Goal: Information Seeking & Learning: Check status

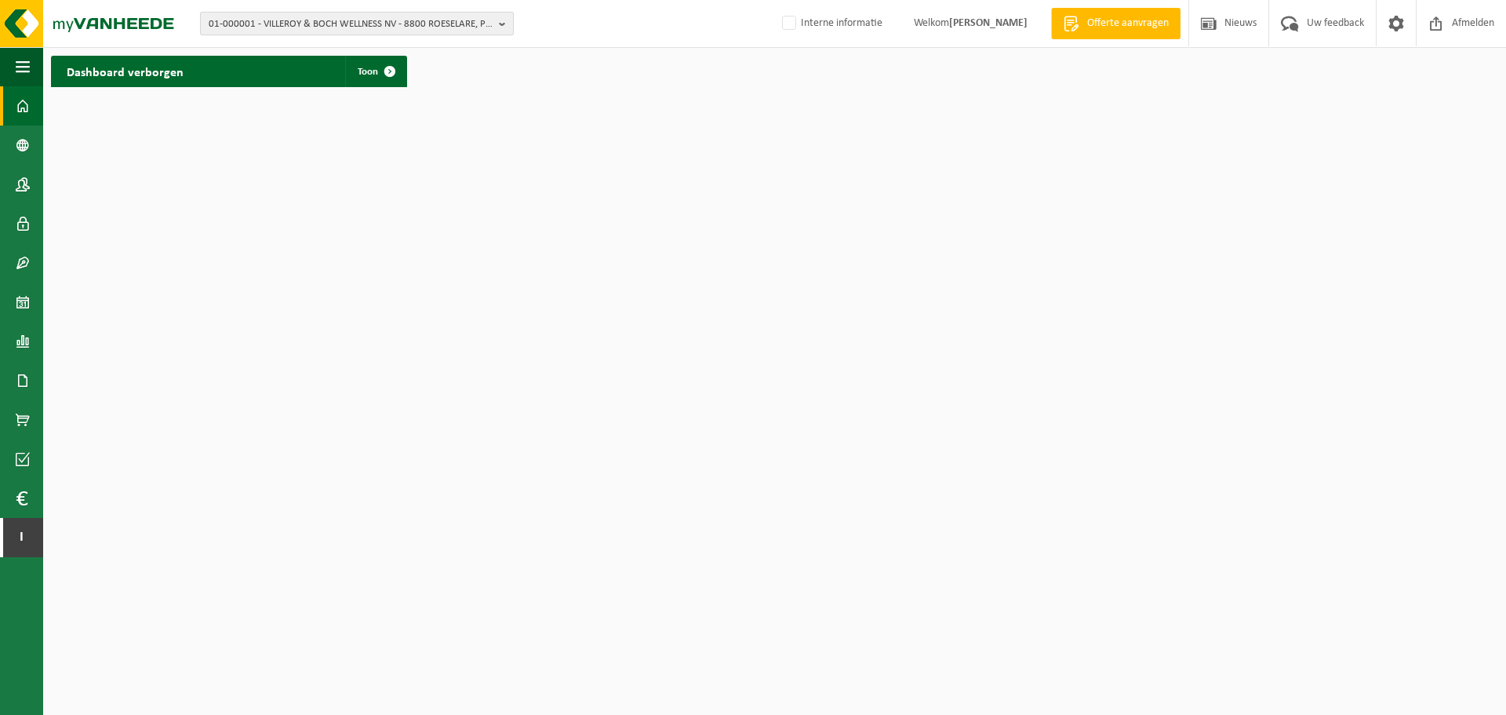
click at [434, 27] on span "01-000001 - VILLEROY & BOCH WELLNESS NV - 8800 ROESELARE, POPULIERSTRAAT 1" at bounding box center [351, 25] width 284 height 24
paste input "01-056345"
type input "01-056345"
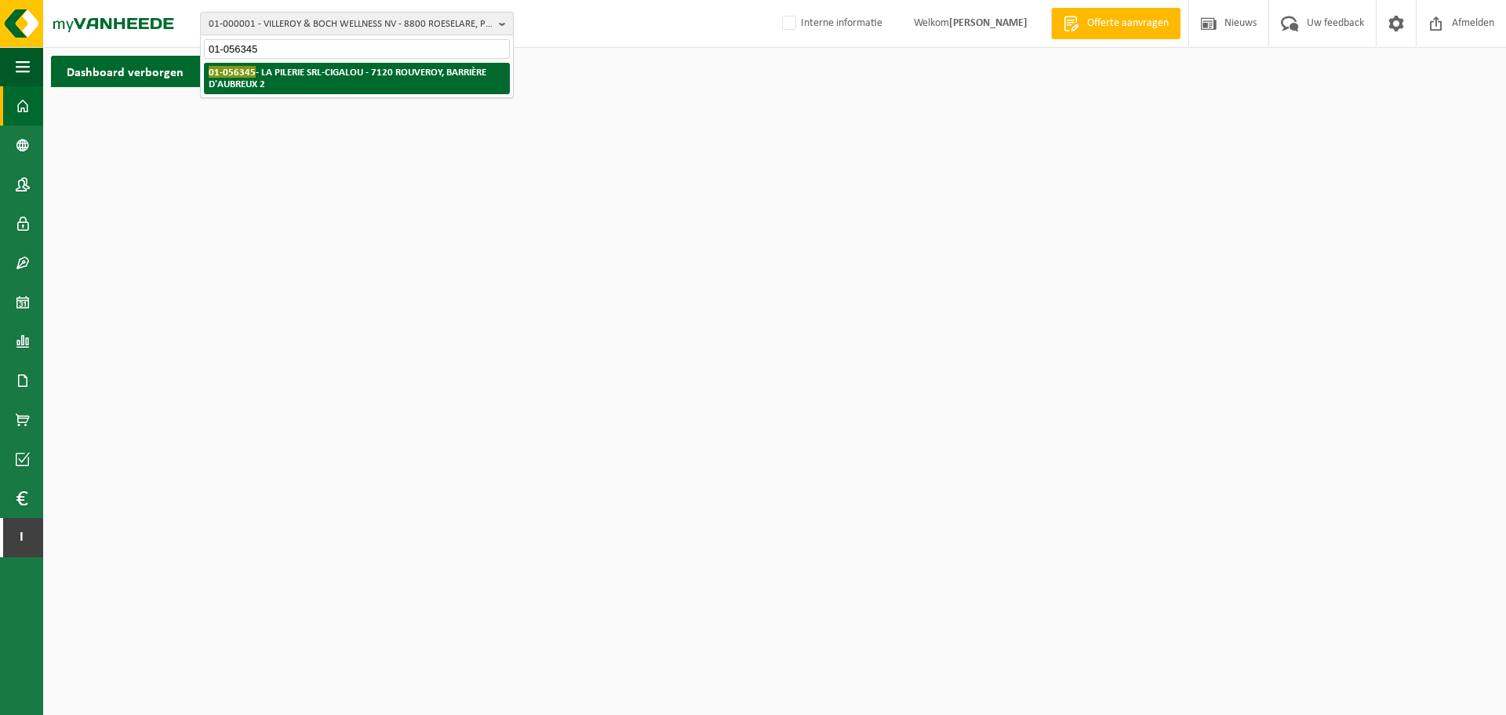
click at [342, 69] on strong "01-056345 - LA PILERIE SRL-CIGALOU - 7120 ROUVEROY, BARRIÈRE D'AUBREUX 2" at bounding box center [348, 78] width 278 height 24
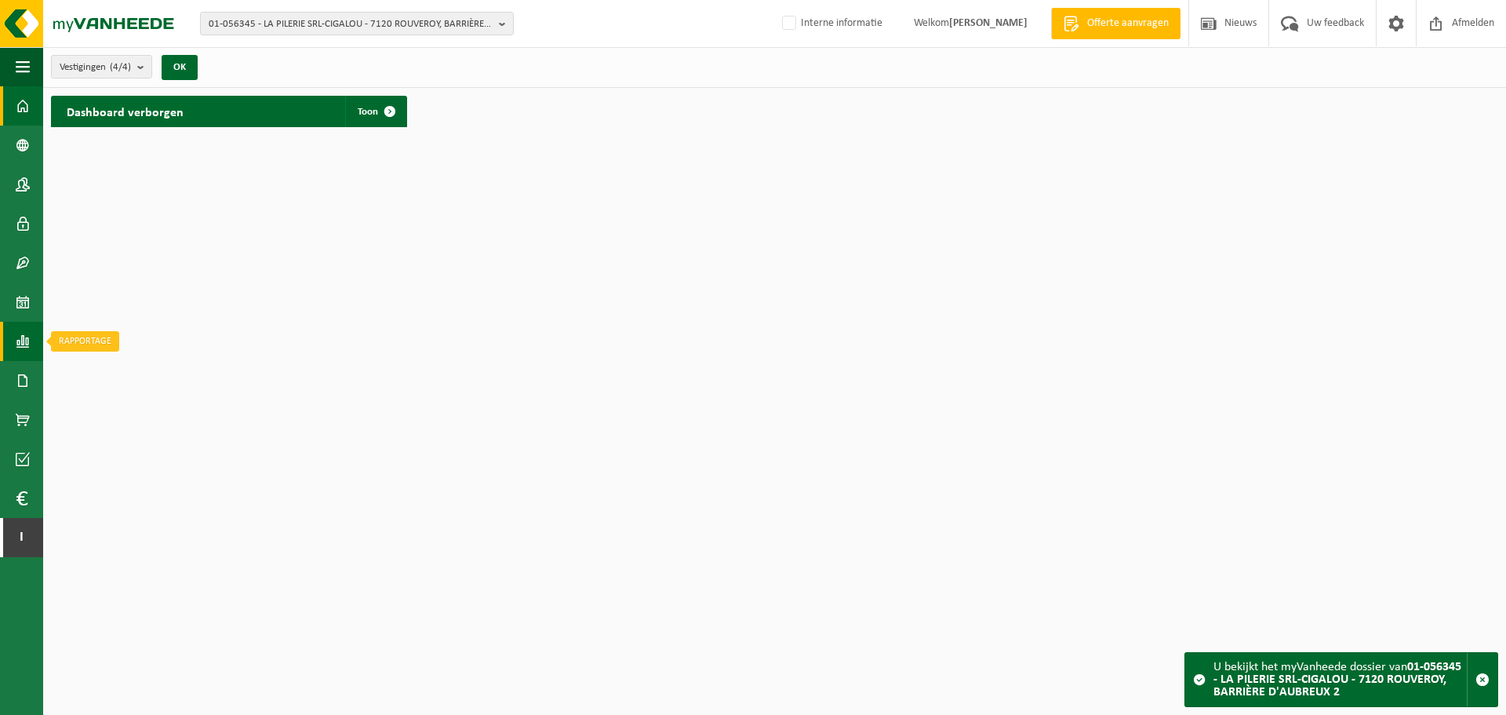
click at [22, 340] on span at bounding box center [23, 341] width 14 height 39
click at [117, 374] on span "In lijstvorm" at bounding box center [118, 375] width 55 height 30
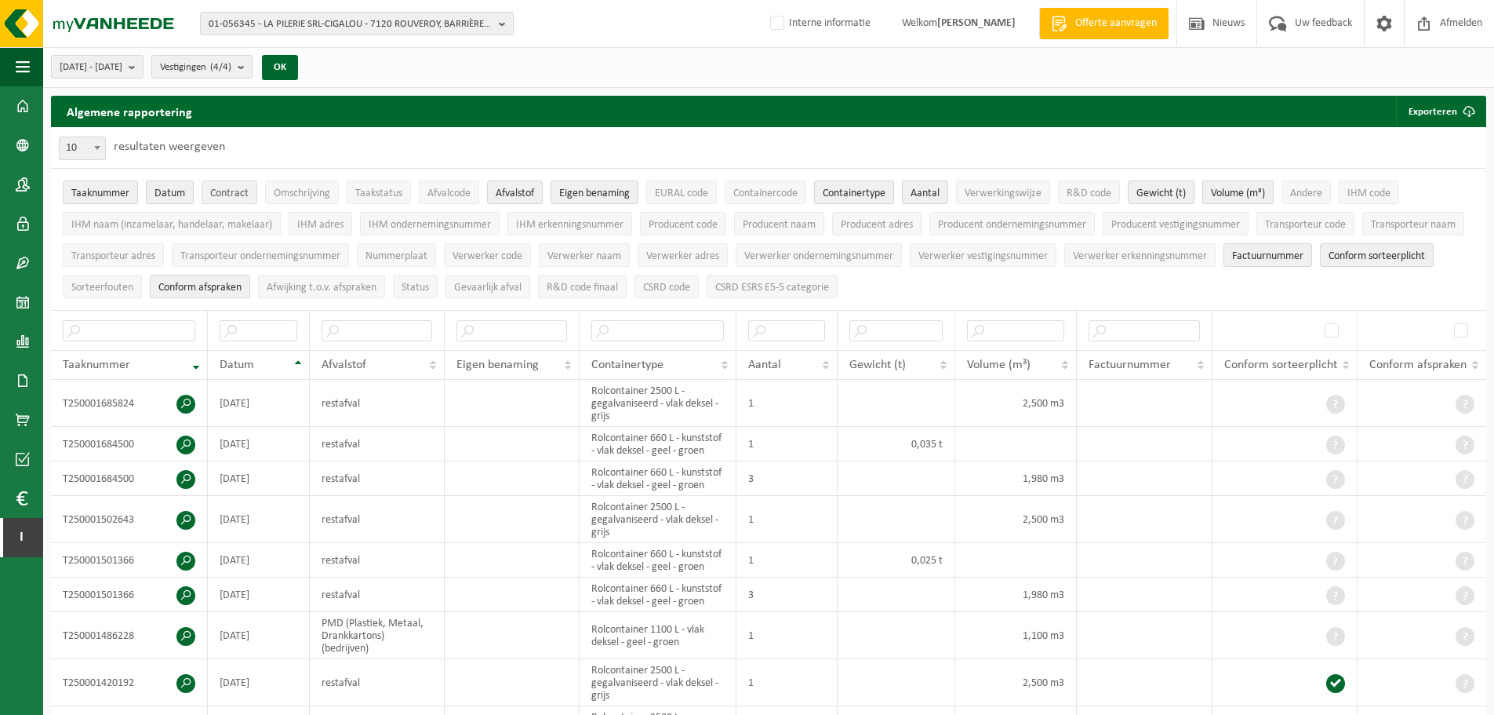
click at [239, 193] on span "Contract" at bounding box center [229, 193] width 38 height 12
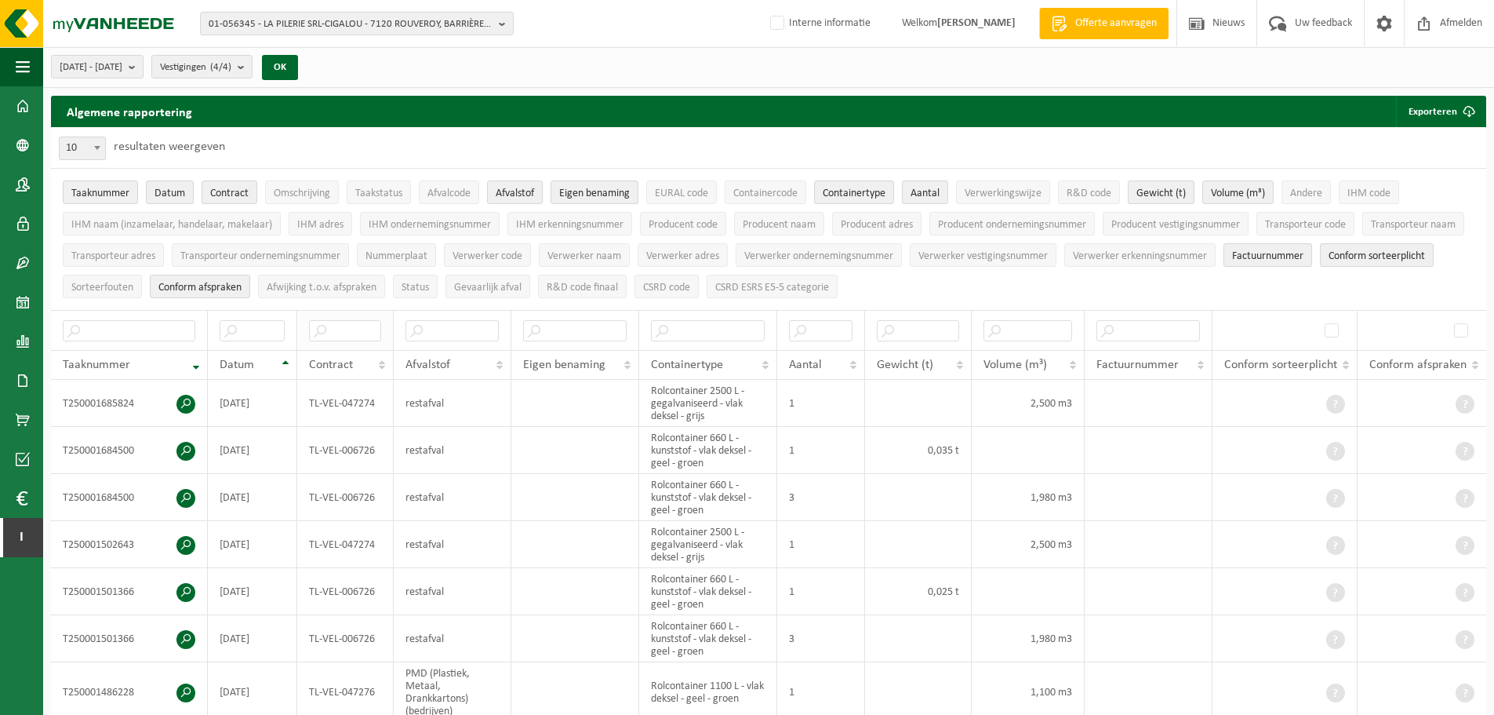
click at [337, 338] on th at bounding box center [345, 330] width 96 height 40
click at [381, 327] on input "text" at bounding box center [345, 330] width 72 height 21
paste input "TL-VEL-006726"
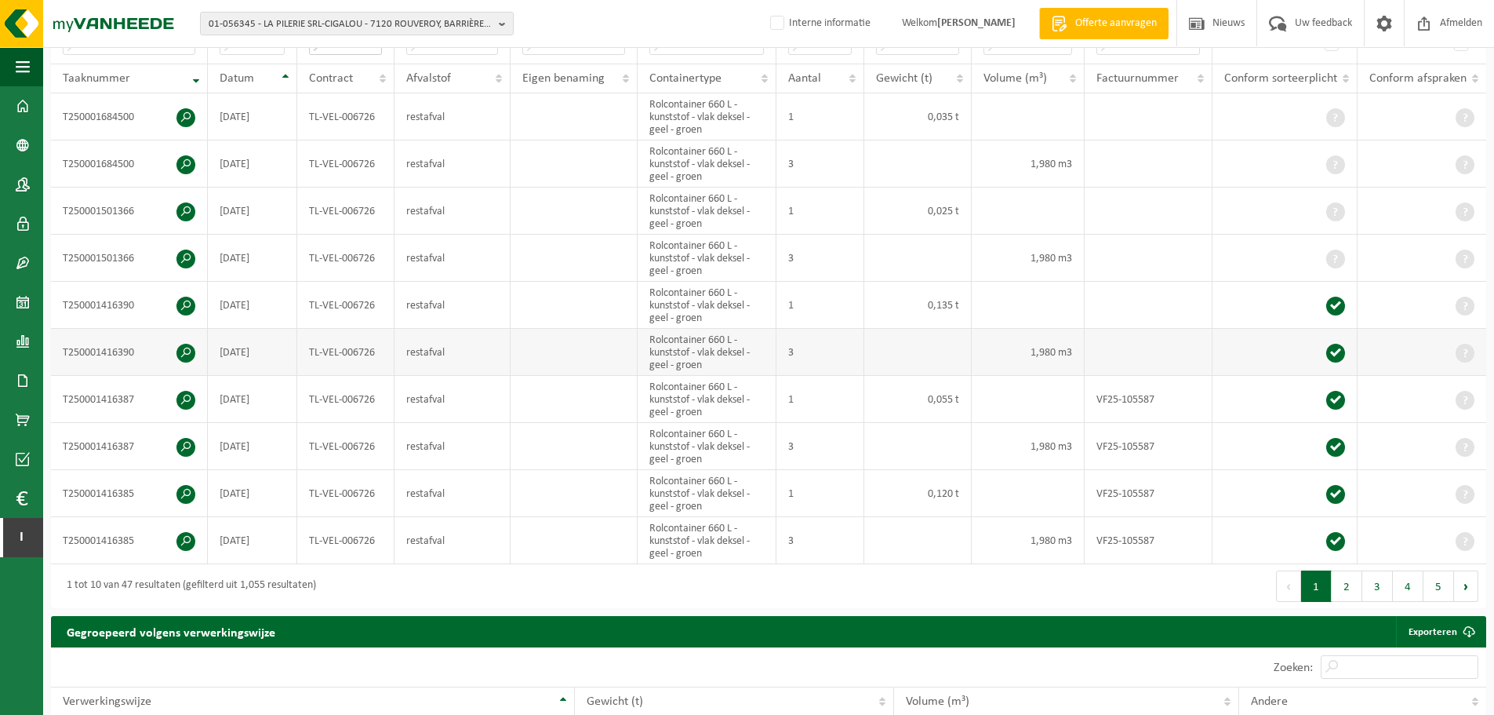
scroll to position [314, 0]
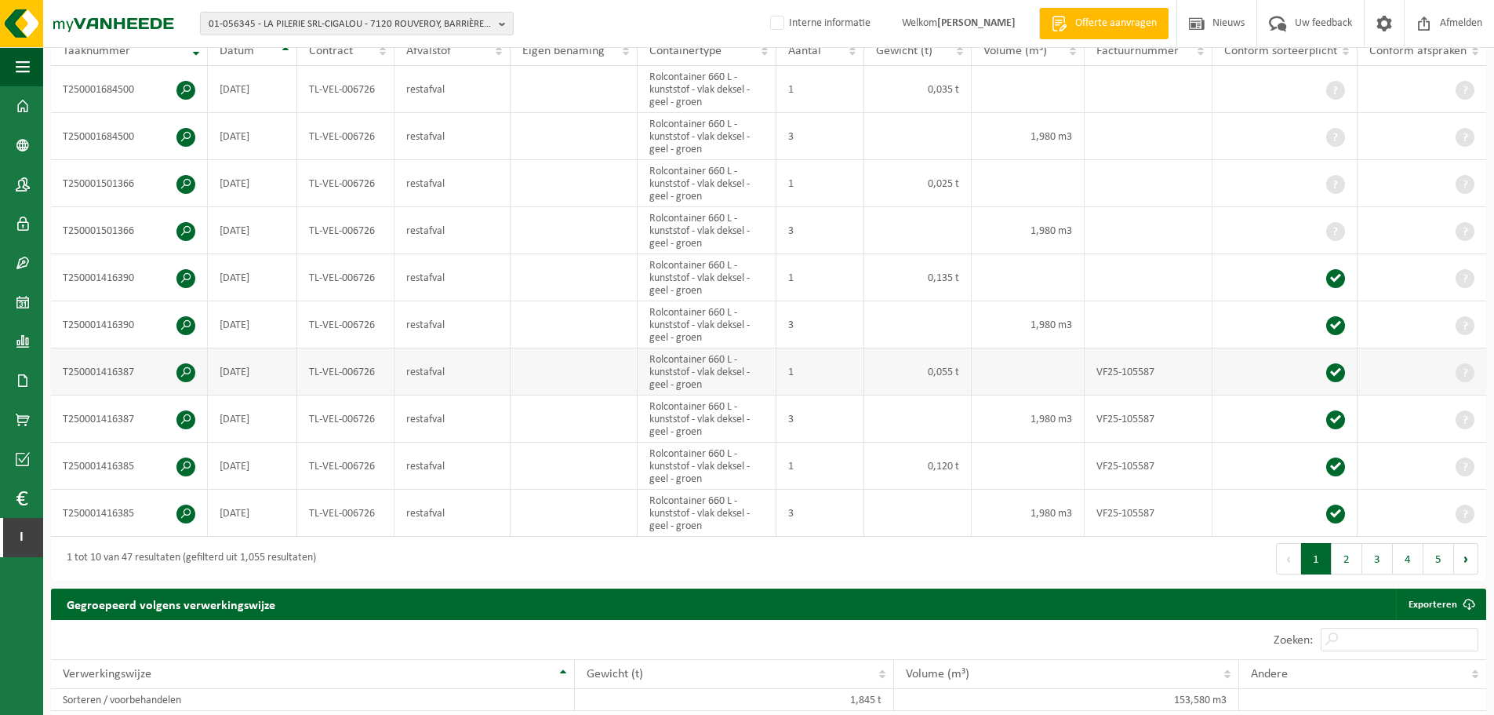
type input "TL-VEL-006726"
click at [1130, 365] on td "VF25-105587" at bounding box center [1149, 371] width 128 height 47
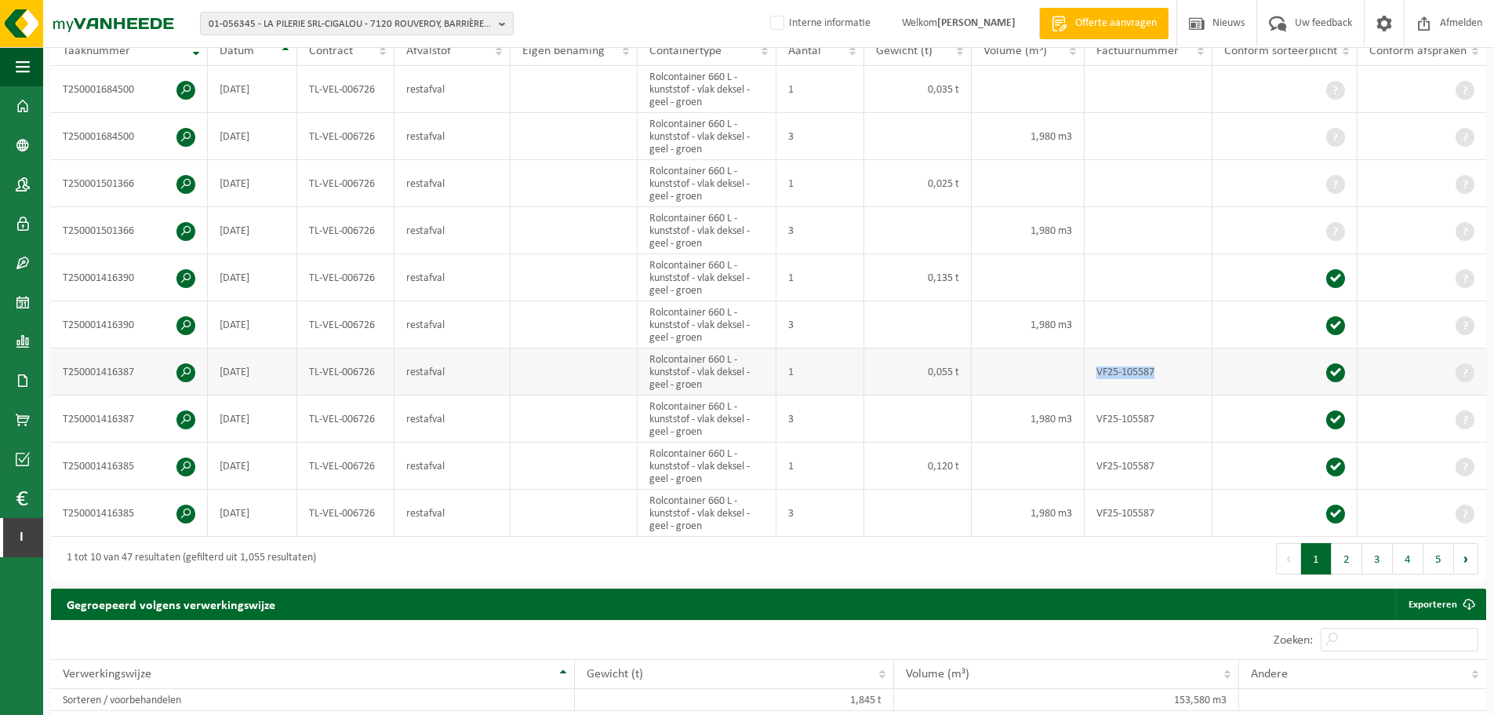
copy td "VF25-105587"
click at [183, 367] on span at bounding box center [185, 372] width 19 height 19
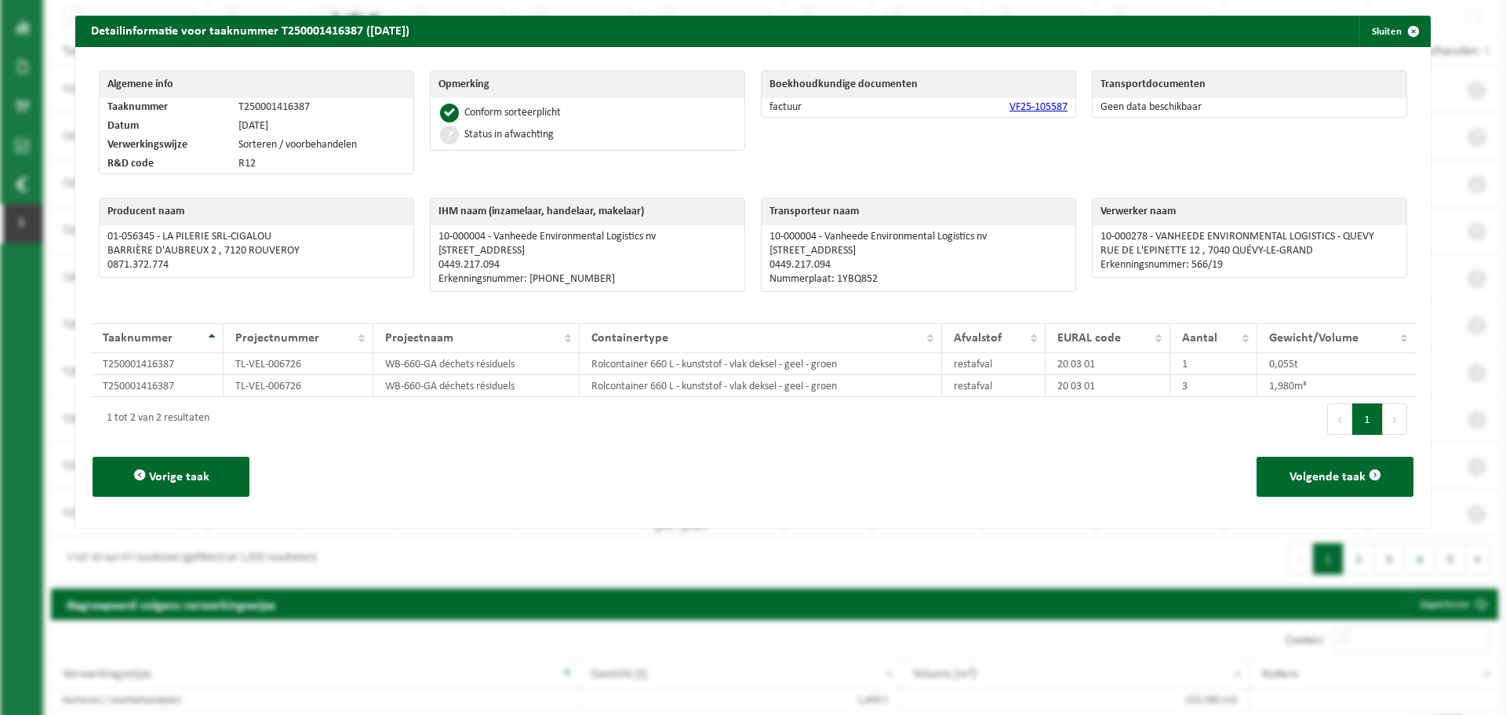
click at [1024, 104] on link "VF25-105587" at bounding box center [1039, 107] width 58 height 12
click at [745, 311] on div "Taaknummer Projectnummer Projectnaam Containertype Afvalstof EURAL code Aantal …" at bounding box center [753, 351] width 1324 height 89
click at [1398, 25] on span "button" at bounding box center [1413, 31] width 31 height 31
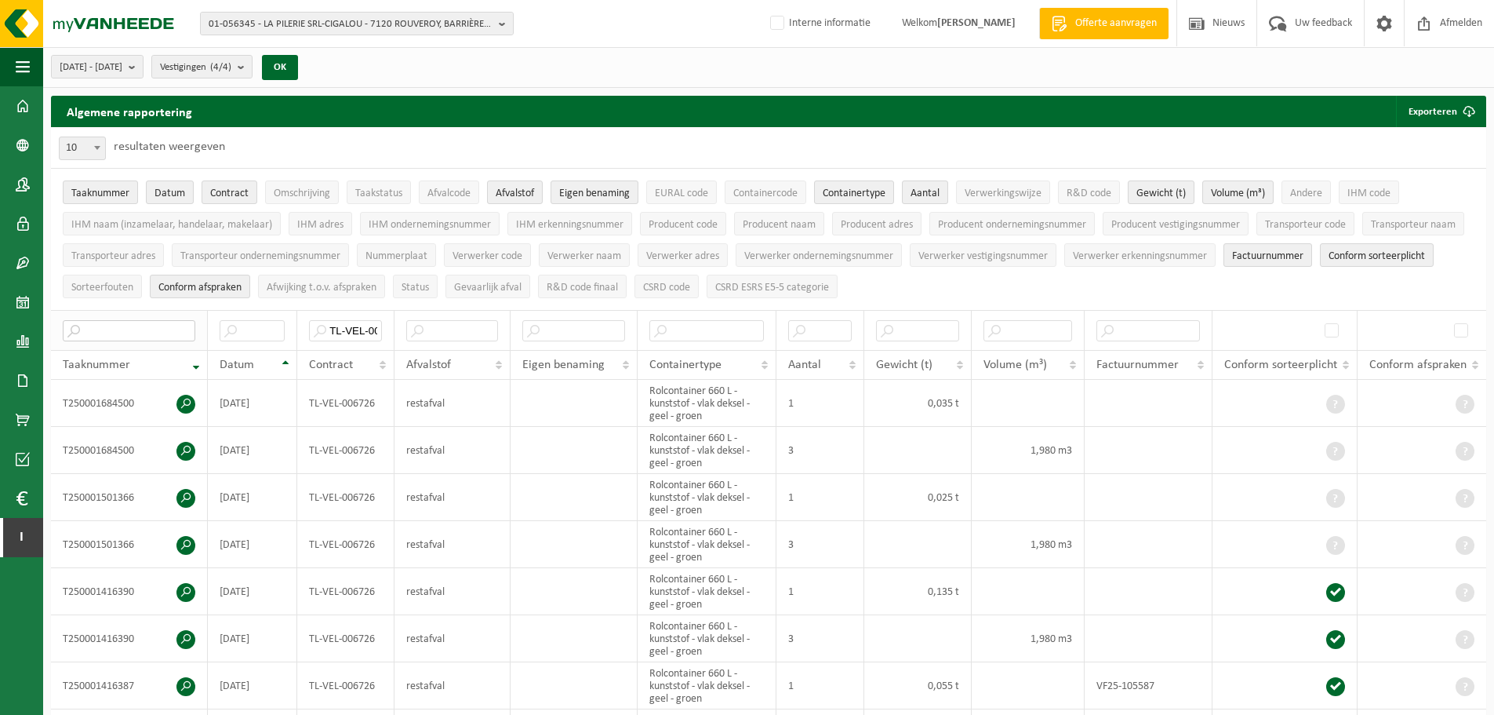
click at [86, 320] on input "text" at bounding box center [129, 330] width 133 height 21
paste input "T240003627041"
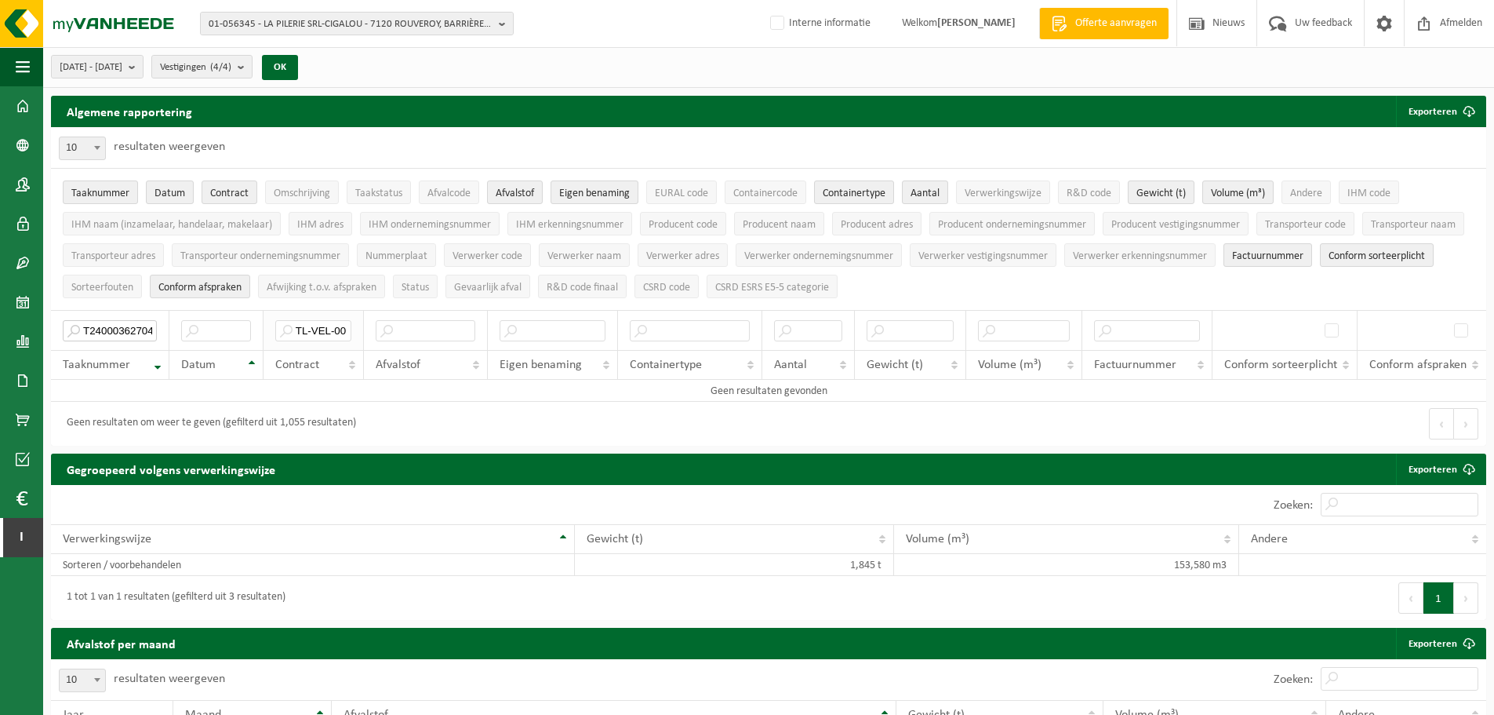
type input "T240003627041"
click at [318, 330] on input "TL-VEL-006726" at bounding box center [313, 330] width 77 height 21
click at [131, 322] on input "T240003627041" at bounding box center [110, 330] width 94 height 21
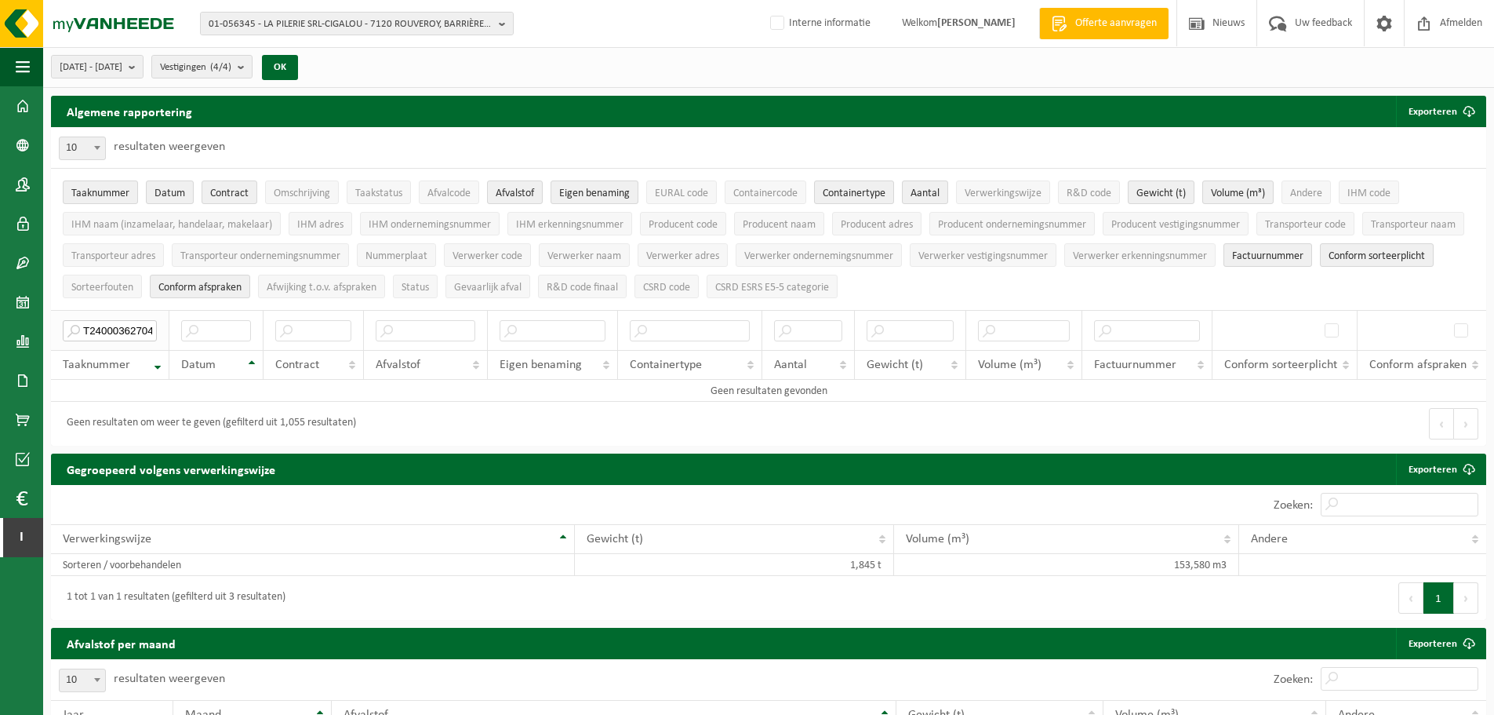
click at [126, 326] on input "T240003627041" at bounding box center [110, 330] width 94 height 21
click at [144, 71] on button "2025-03-01 - 2025-08-22" at bounding box center [97, 67] width 93 height 24
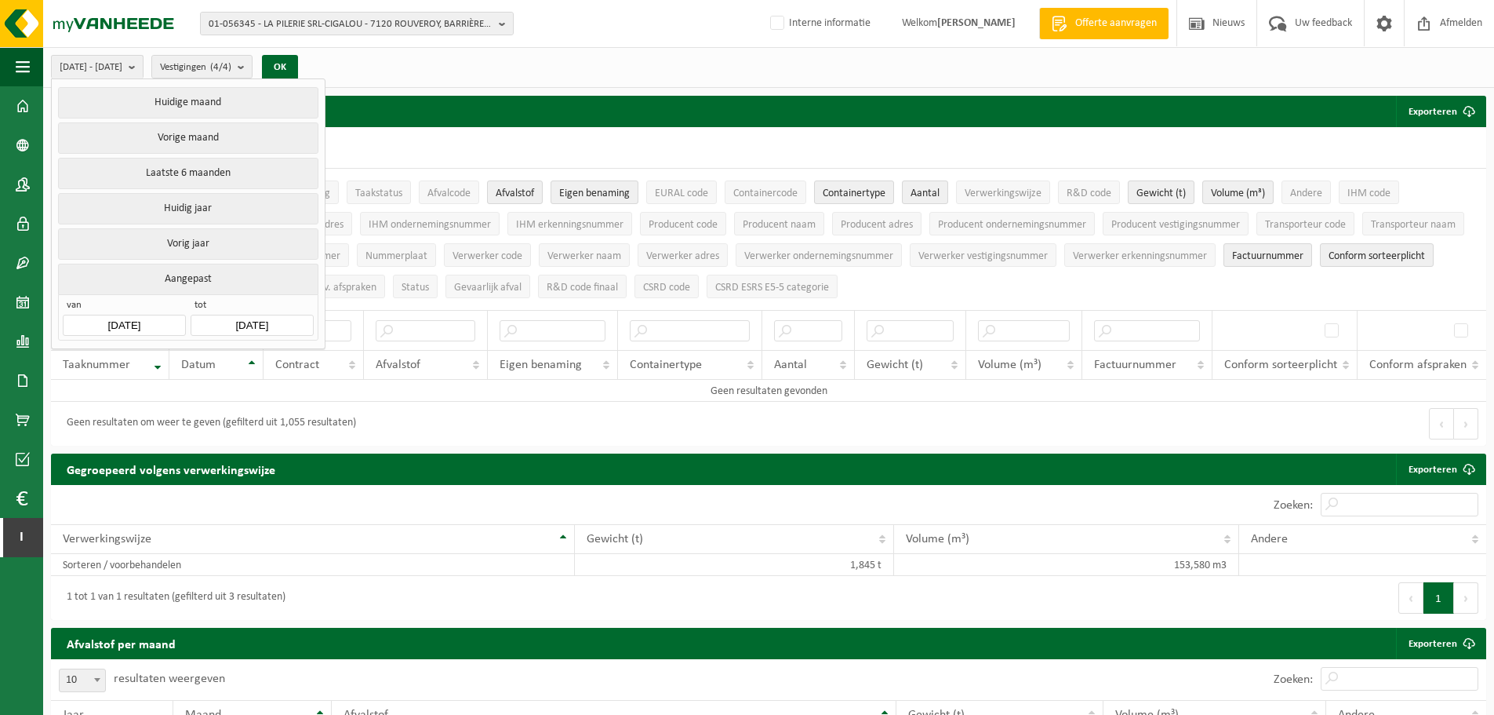
click at [588, 121] on div "Algemene rapportering Exporteren Enkel mijn selectie Alle beschikbare kolommen" at bounding box center [768, 111] width 1435 height 31
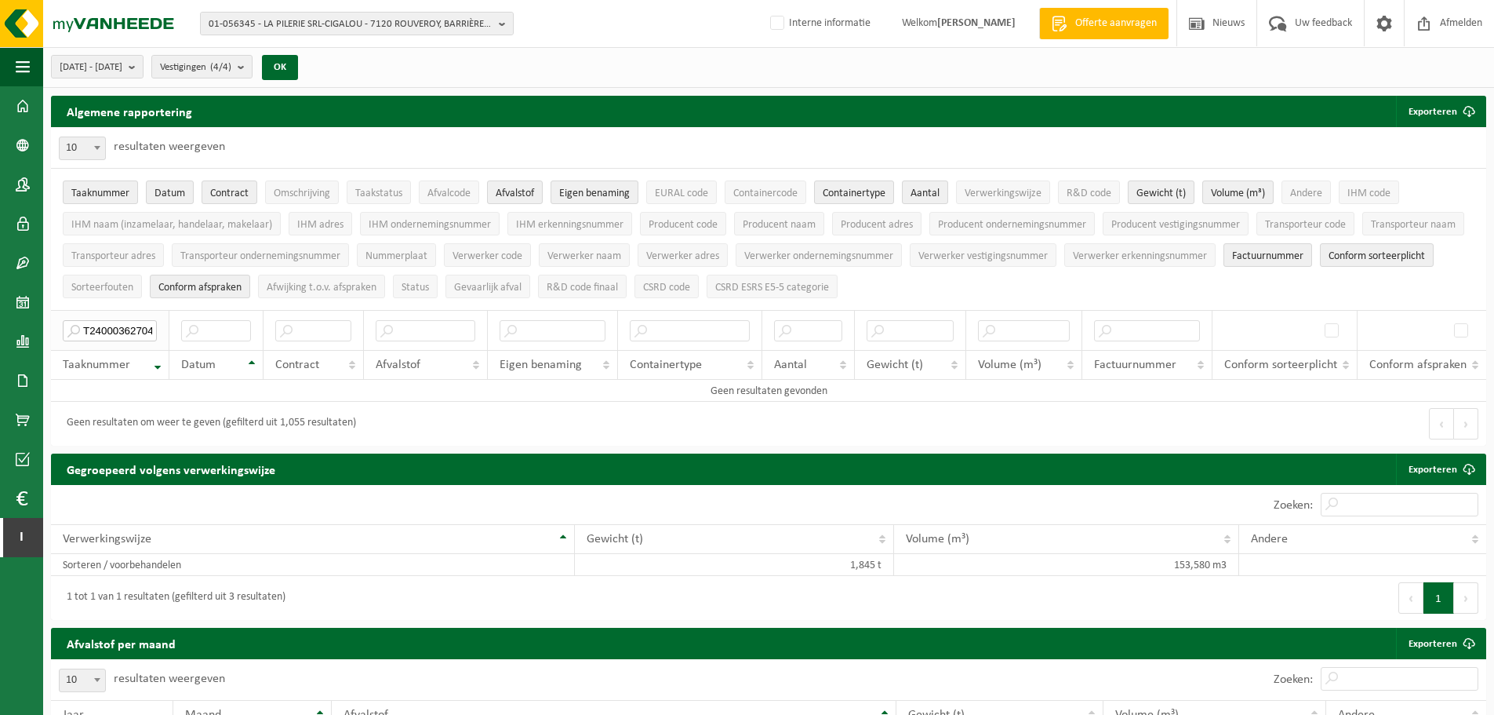
click at [122, 329] on input "T240003627041" at bounding box center [110, 330] width 94 height 21
paste input "500006125"
click at [126, 322] on input "T250000612541" at bounding box center [110, 330] width 94 height 21
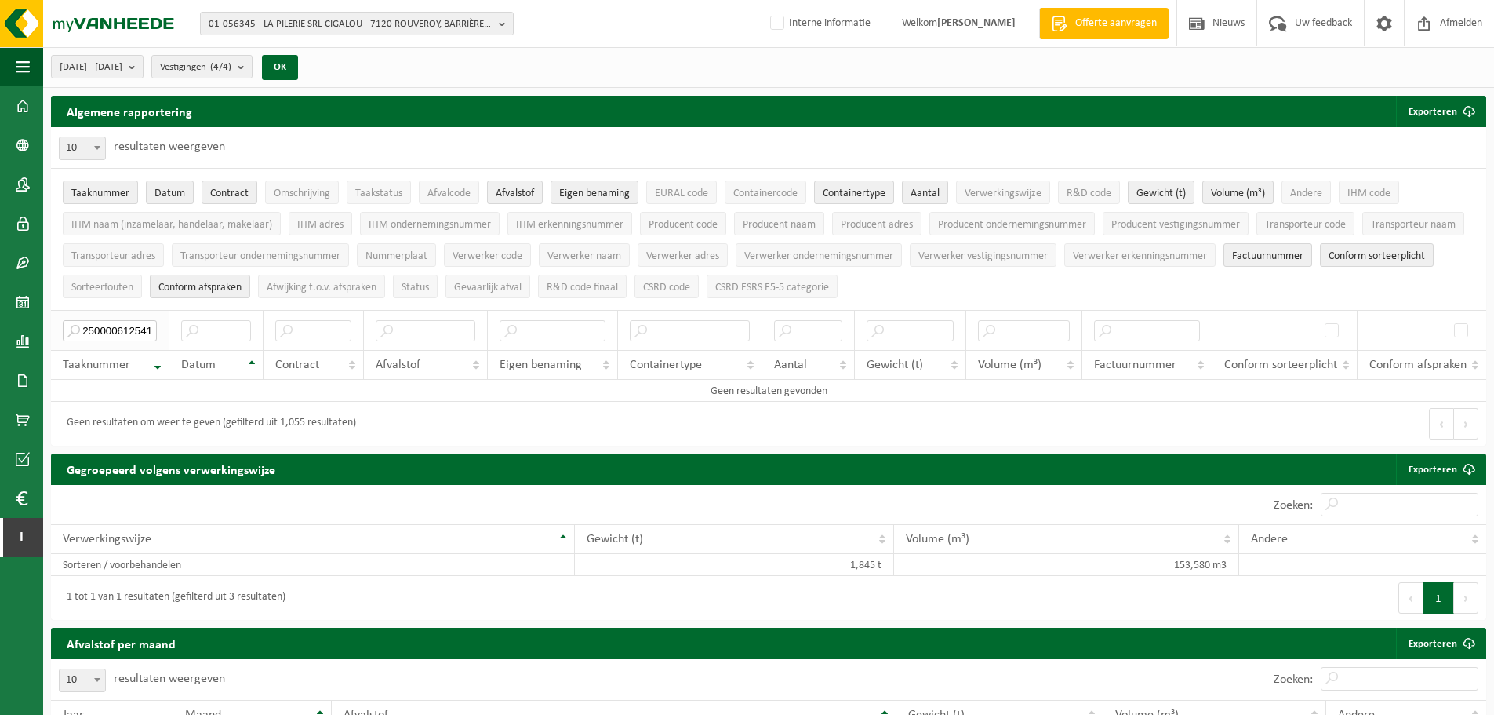
click at [126, 322] on input "T250000612541" at bounding box center [110, 330] width 94 height 21
click at [122, 64] on span "2025-03-01 - 2025-08-22" at bounding box center [91, 68] width 63 height 24
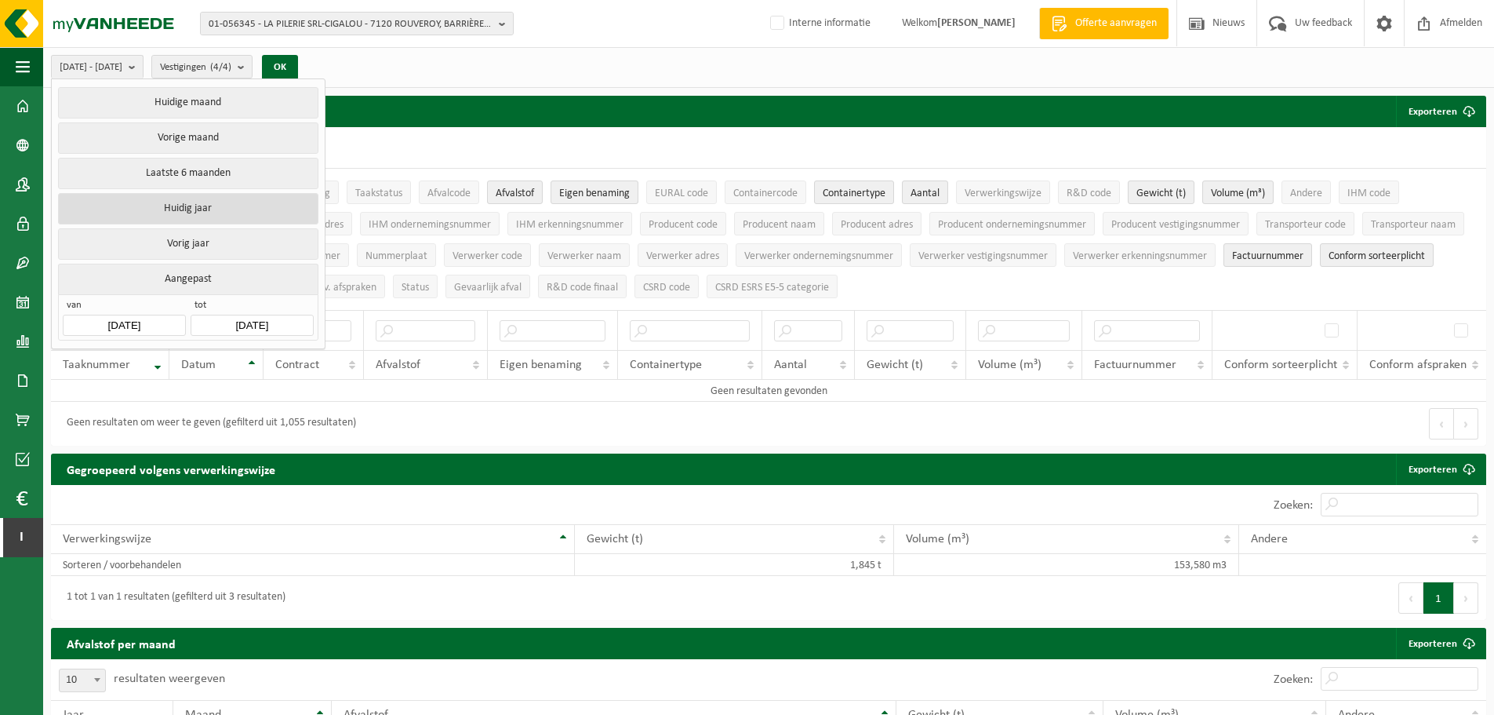
click at [188, 209] on button "Huidig jaar" at bounding box center [188, 208] width 260 height 31
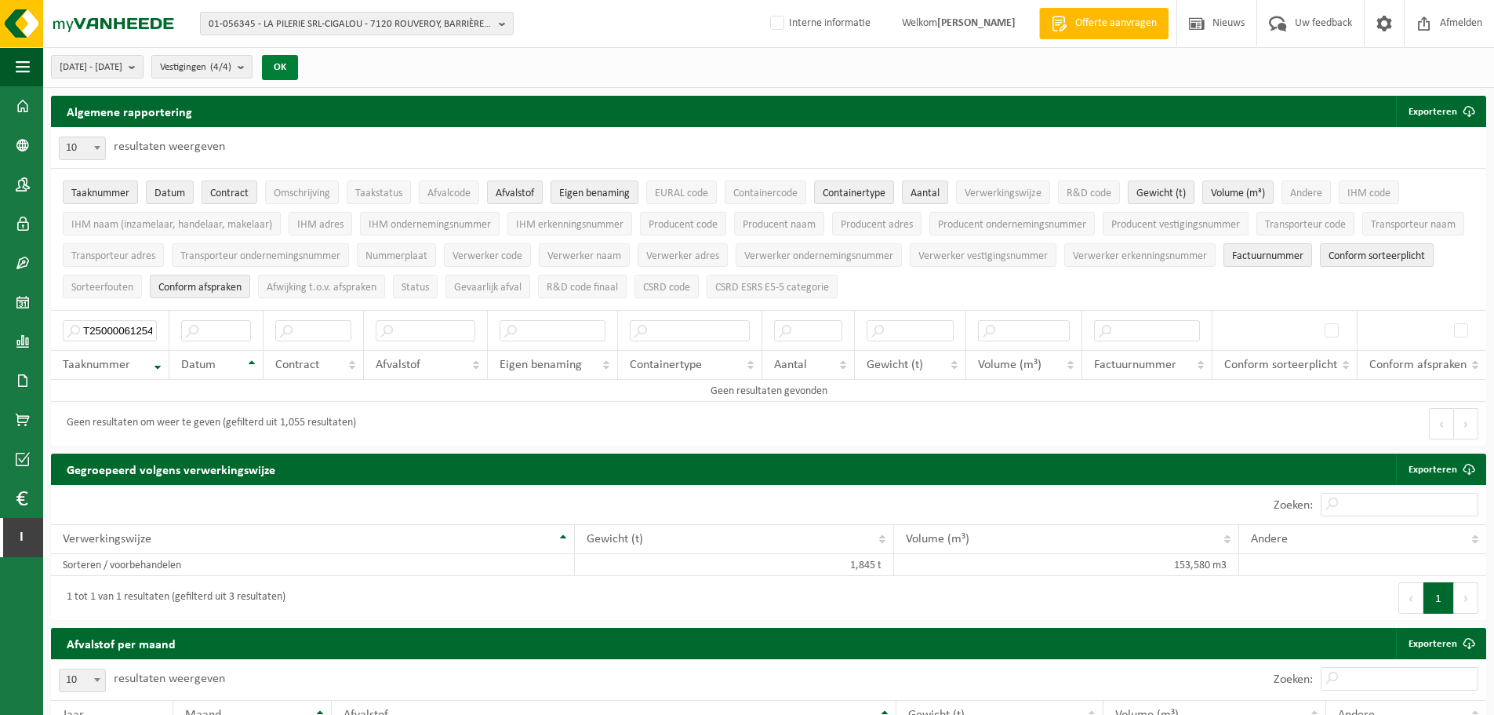
click at [298, 67] on button "OK" at bounding box center [280, 67] width 36 height 25
click at [133, 326] on input "T250000612541" at bounding box center [110, 330] width 94 height 21
click at [127, 327] on input "T250000612541" at bounding box center [110, 330] width 94 height 21
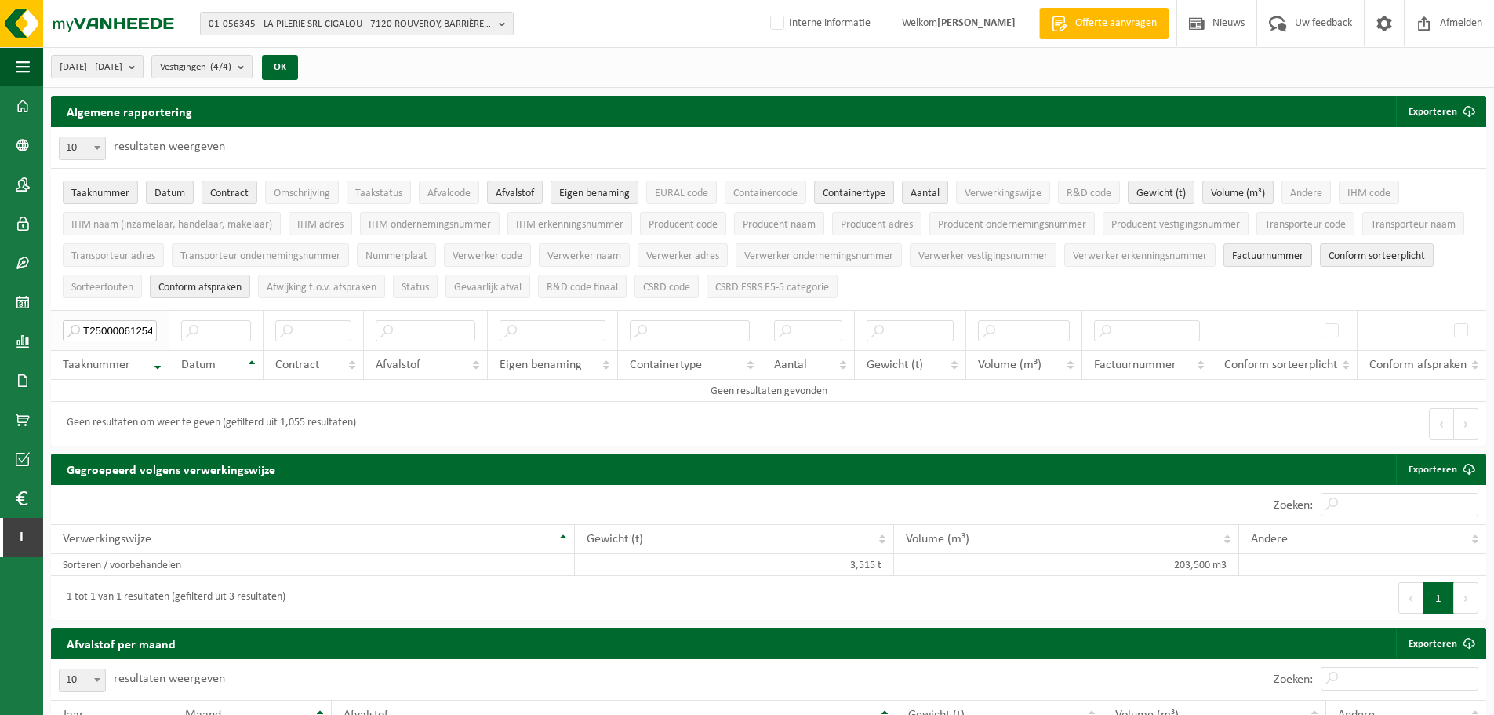
paste input "400036270"
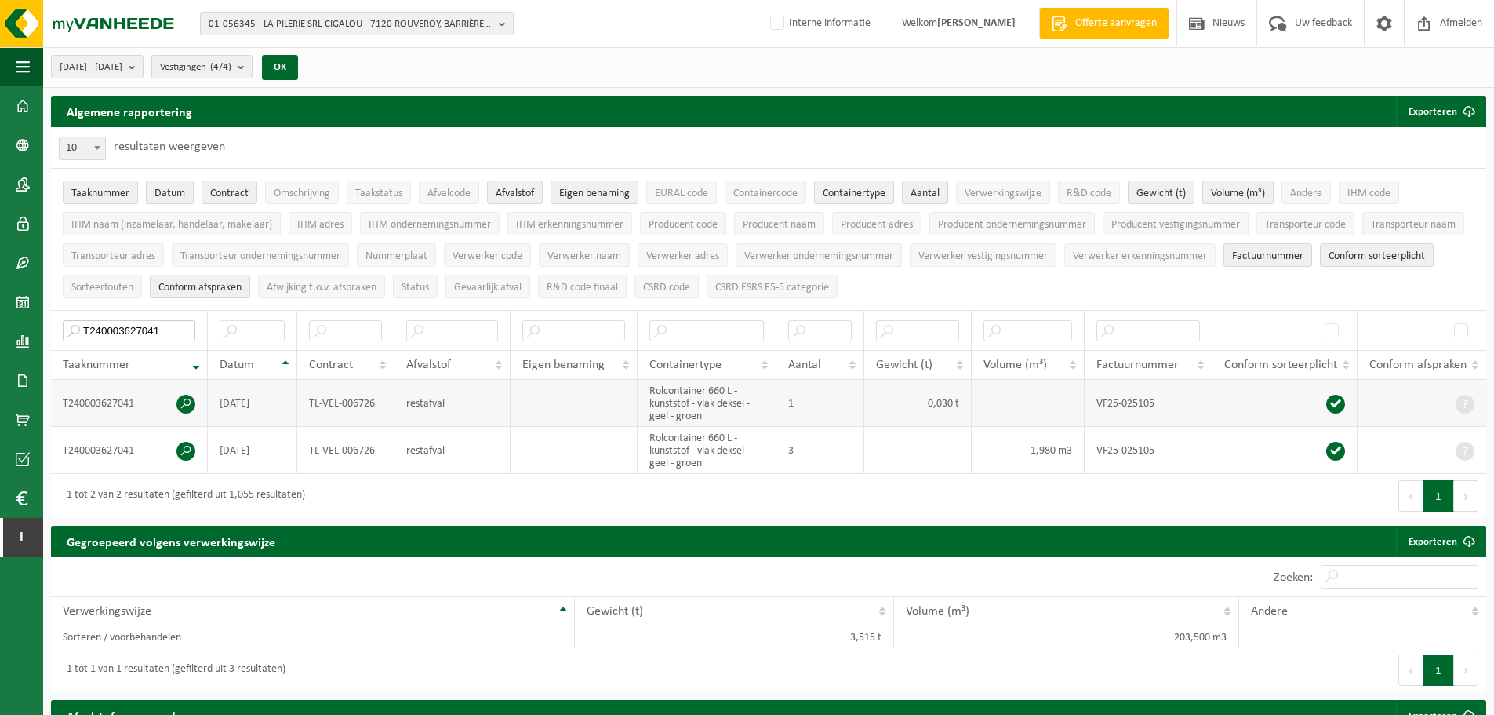
type input "T240003627041"
click at [253, 402] on td "2025-02-26" at bounding box center [252, 403] width 89 height 47
copy td "2025-02-26"
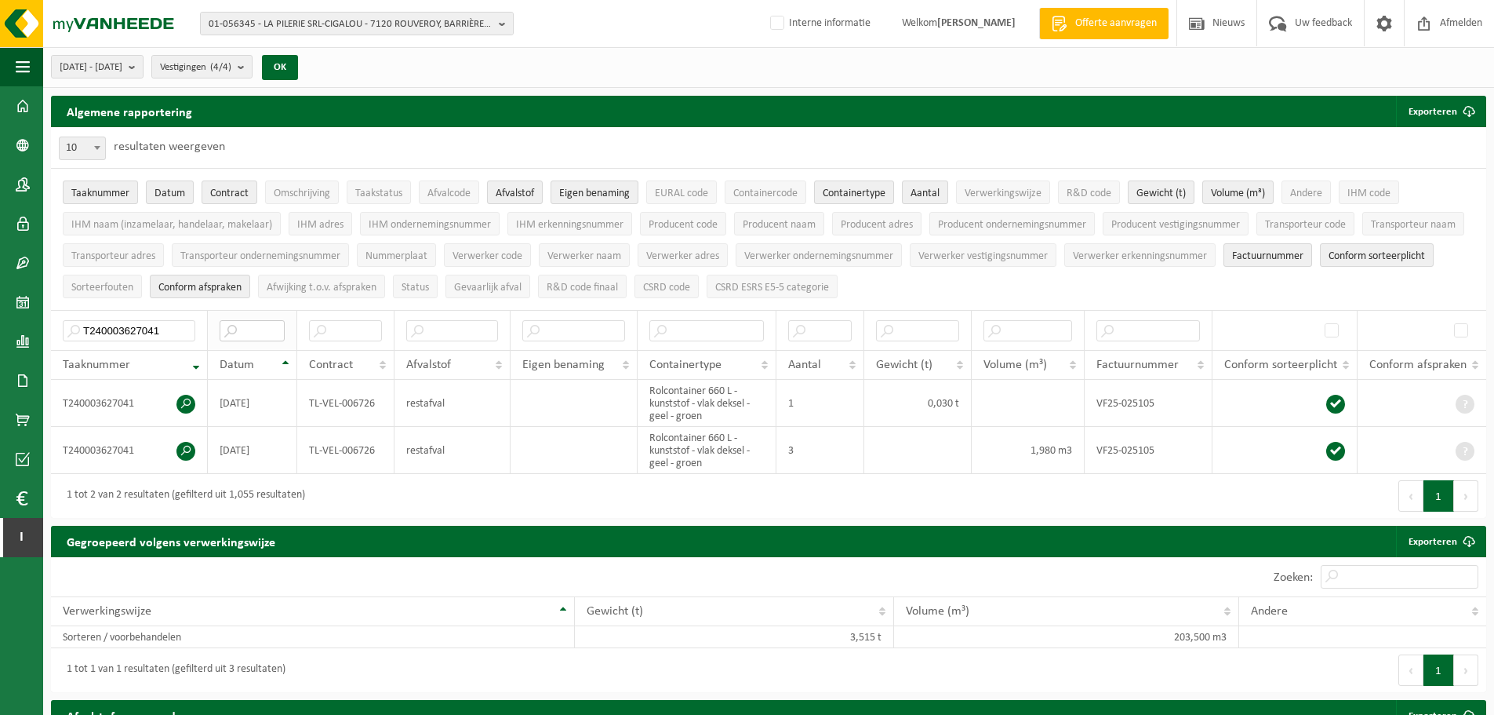
click at [246, 328] on input "text" at bounding box center [252, 330] width 65 height 21
paste input "2025-02-26"
type input "2025-02-26"
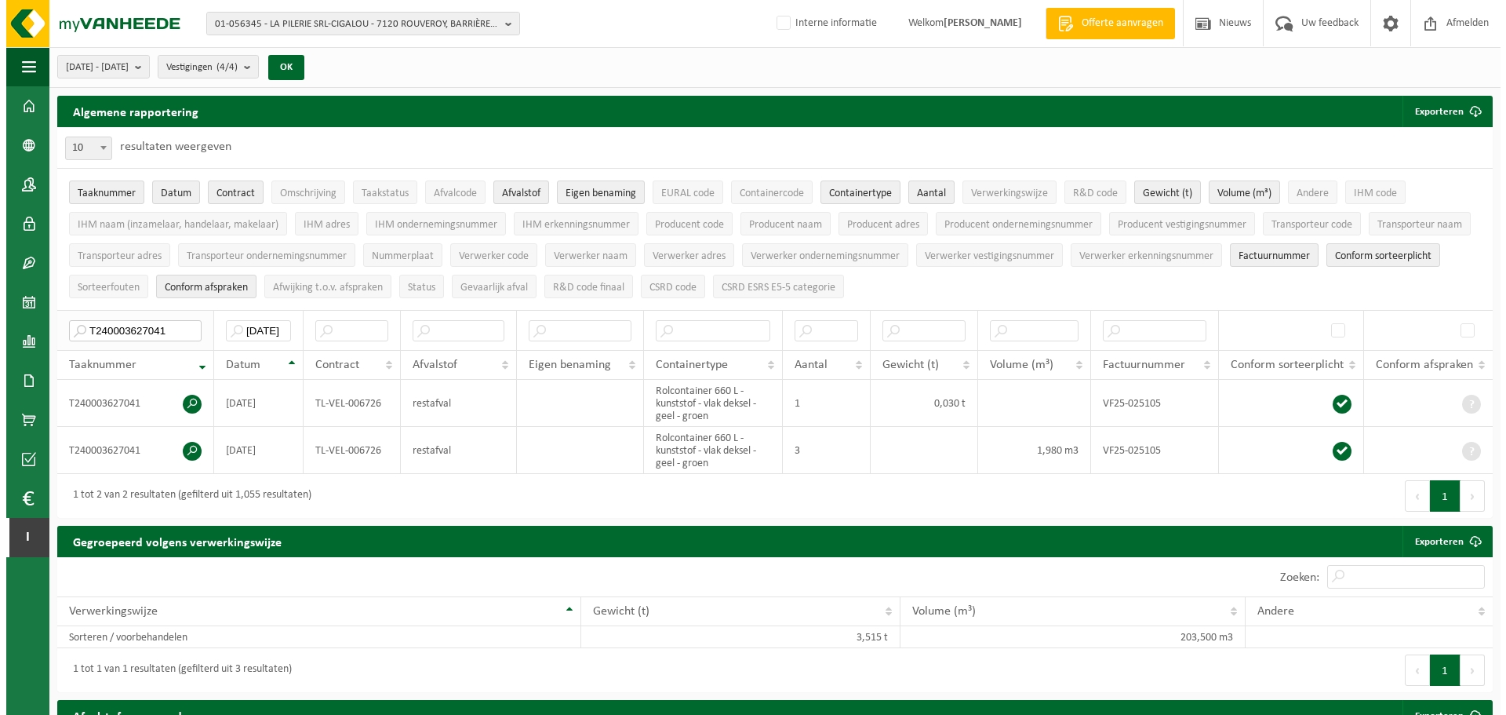
scroll to position [0, 0]
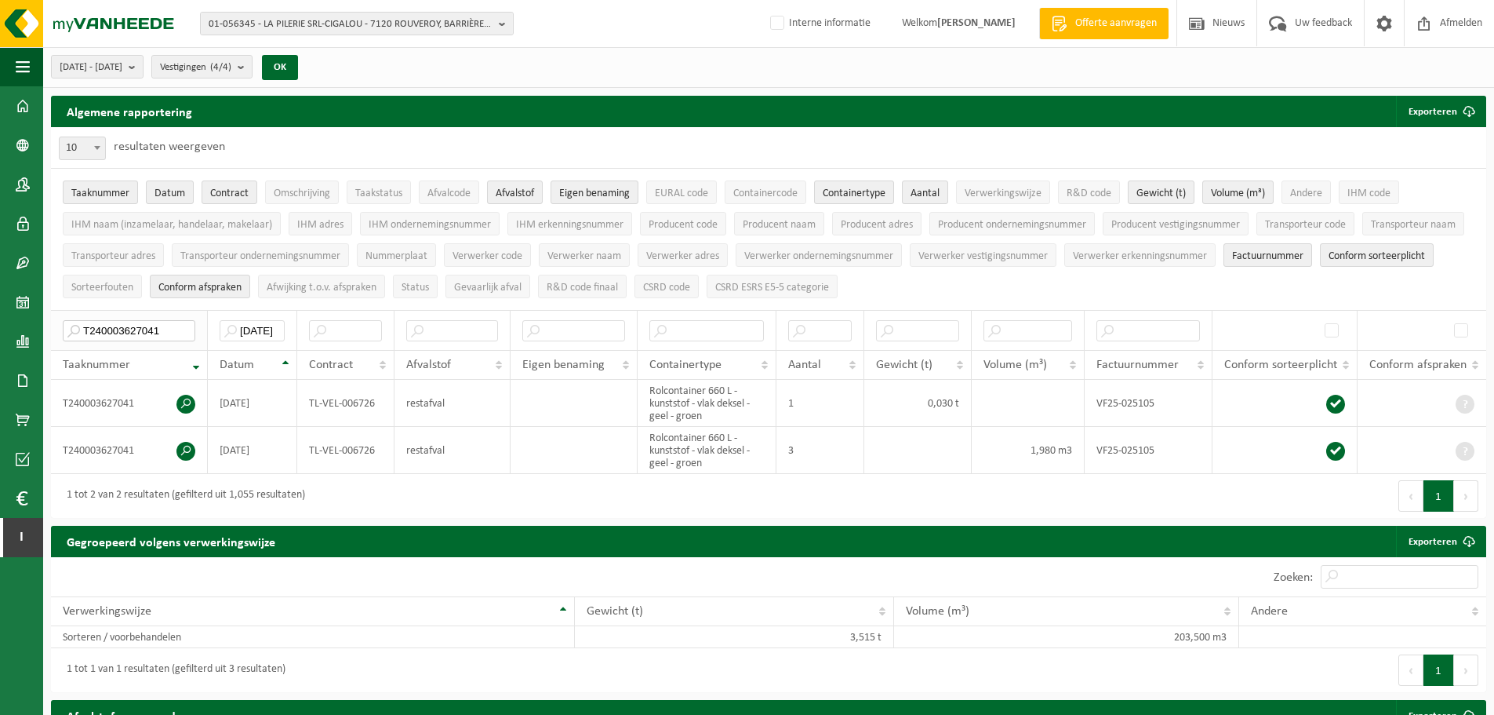
click at [143, 326] on input "T240003627041" at bounding box center [129, 330] width 133 height 21
click at [183, 400] on span at bounding box center [185, 404] width 19 height 19
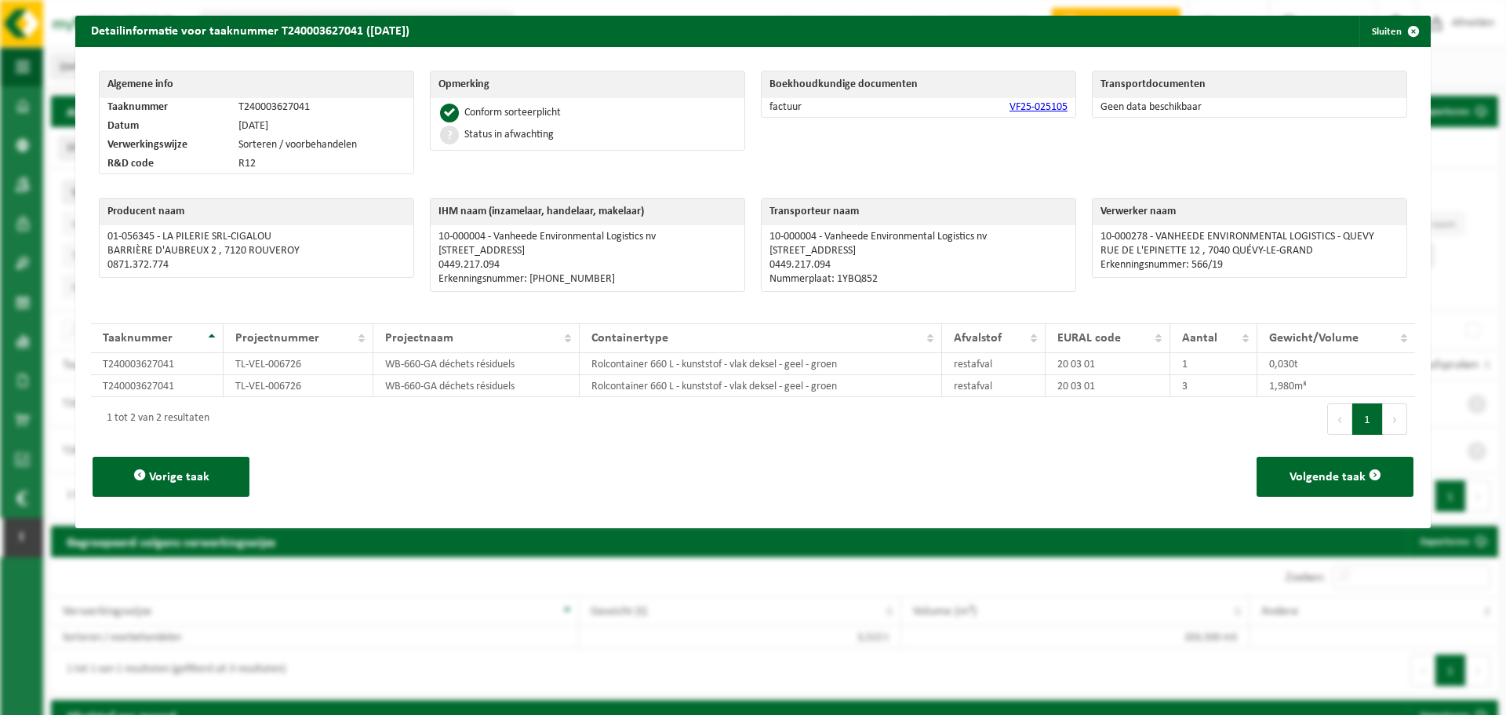
click at [1028, 109] on link "VF25-025105" at bounding box center [1039, 107] width 58 height 12
